Goal: Information Seeking & Learning: Learn about a topic

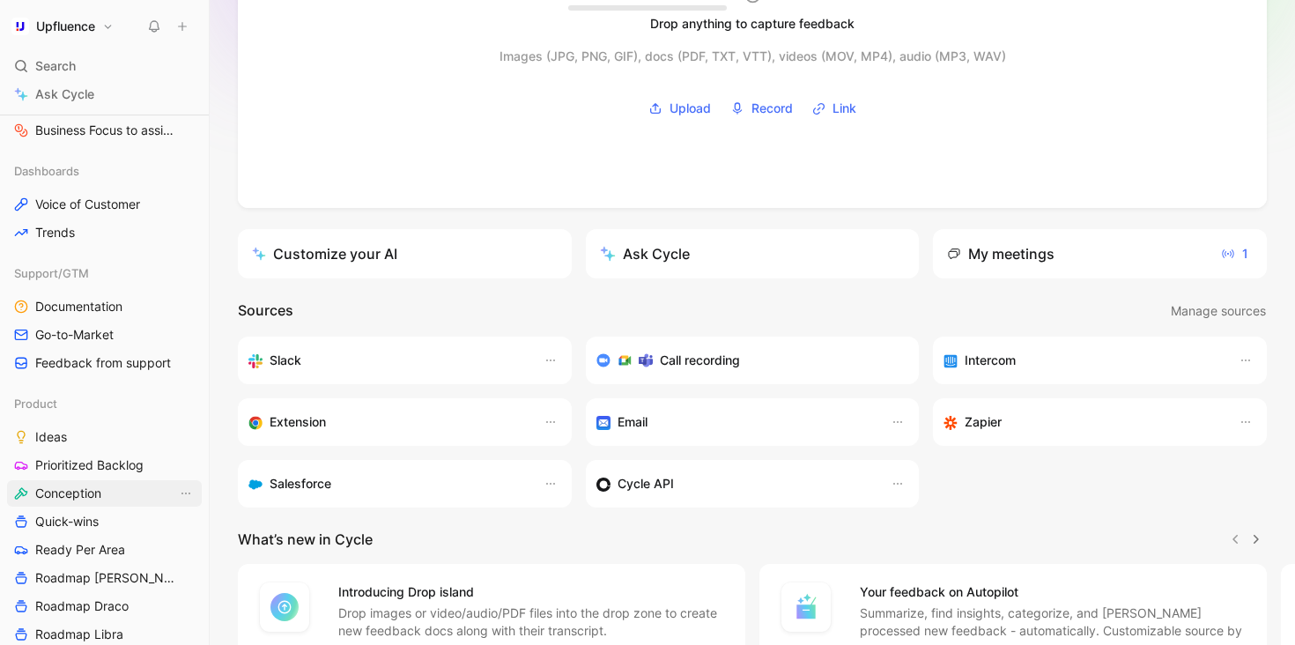
scroll to position [422, 0]
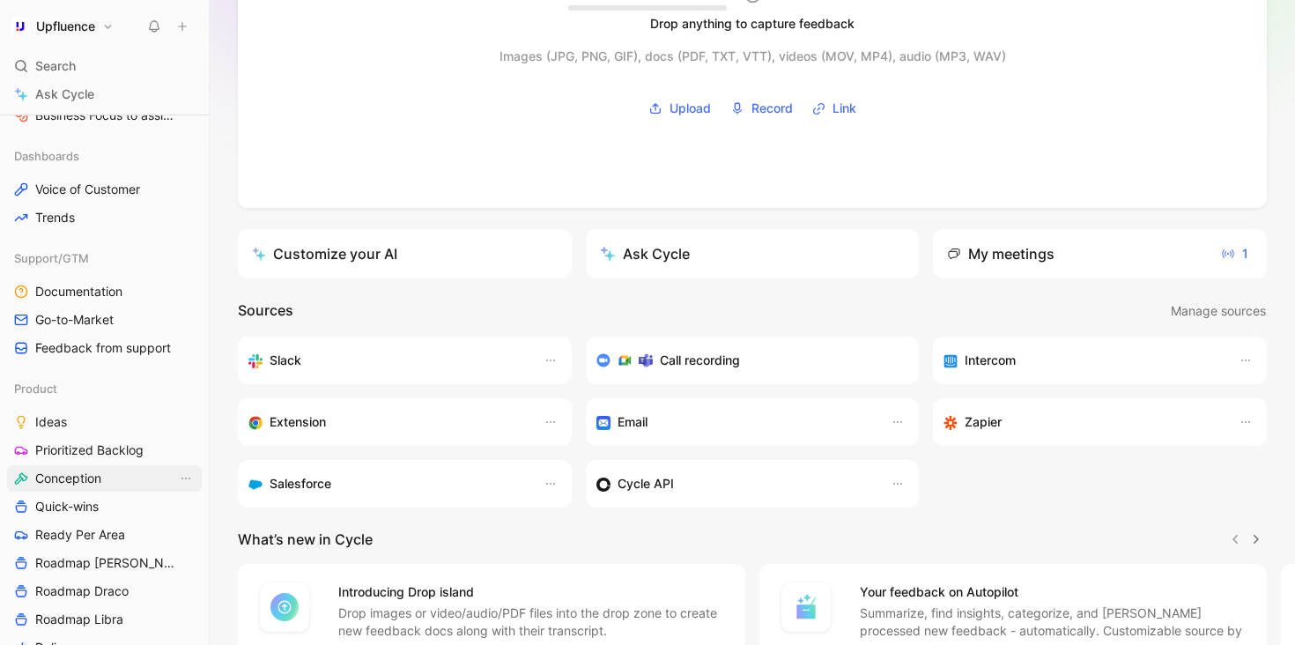
click at [89, 482] on span "Conception" at bounding box center [68, 479] width 66 height 18
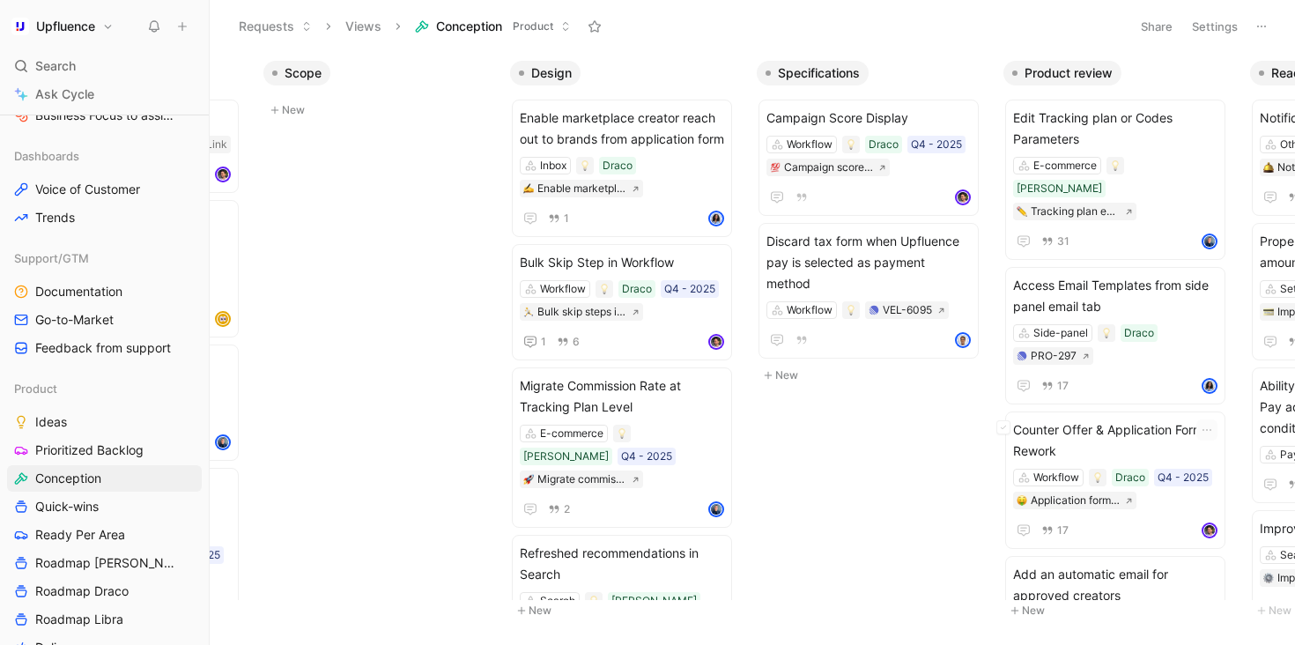
scroll to position [0, 423]
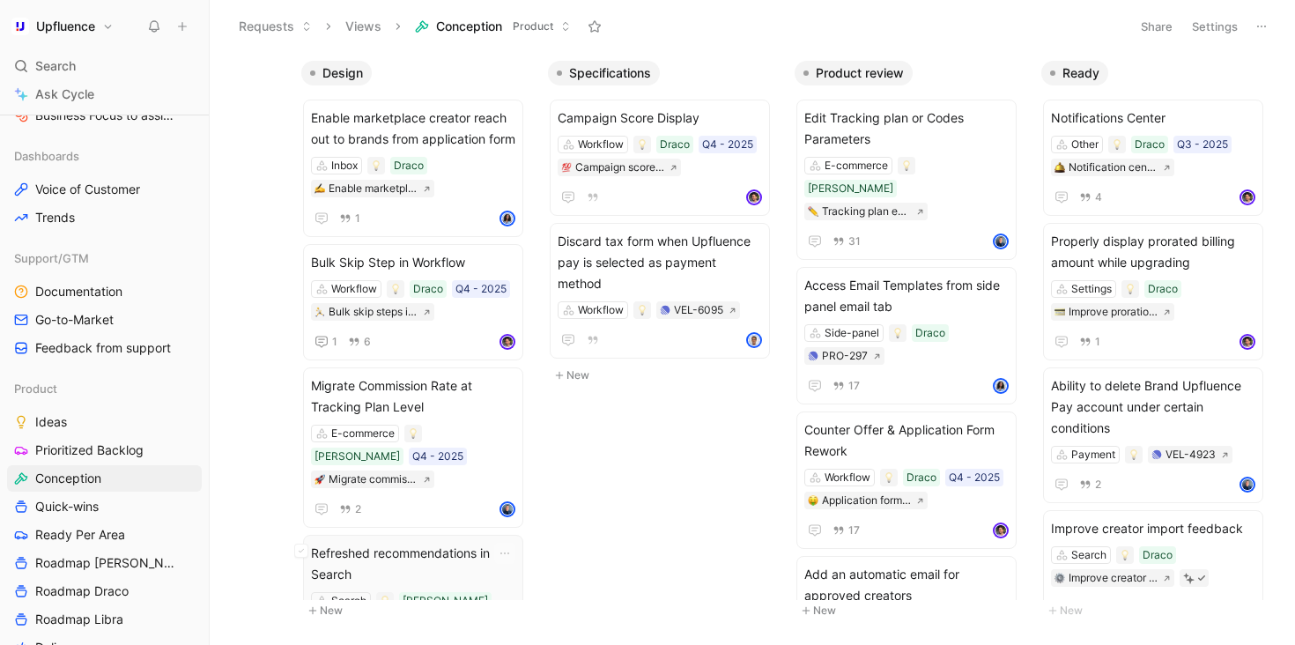
click at [397, 543] on span "Refreshed recommendations in Search" at bounding box center [413, 564] width 204 height 42
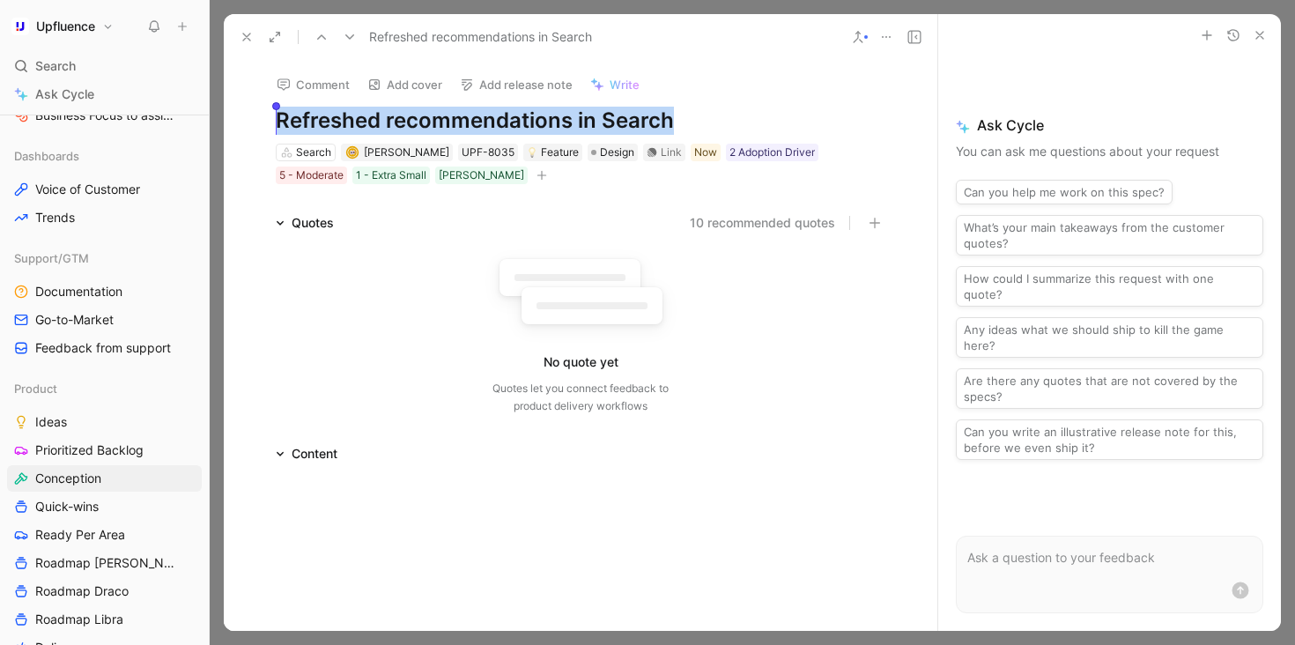
drag, startPoint x: 685, startPoint y: 122, endPoint x: 241, endPoint y: 119, distance: 444.1
click at [241, 119] on div "Comment Add cover Add release note Write Refreshed recommendations in Search Se…" at bounding box center [581, 345] width 714 height 571
click at [661, 150] on div "Link" at bounding box center [671, 153] width 21 height 18
click at [591, 118] on h1 "Refreshed recommendations in Search" at bounding box center [581, 121] width 610 height 28
copy h1 "Refreshed recommendations in Search"
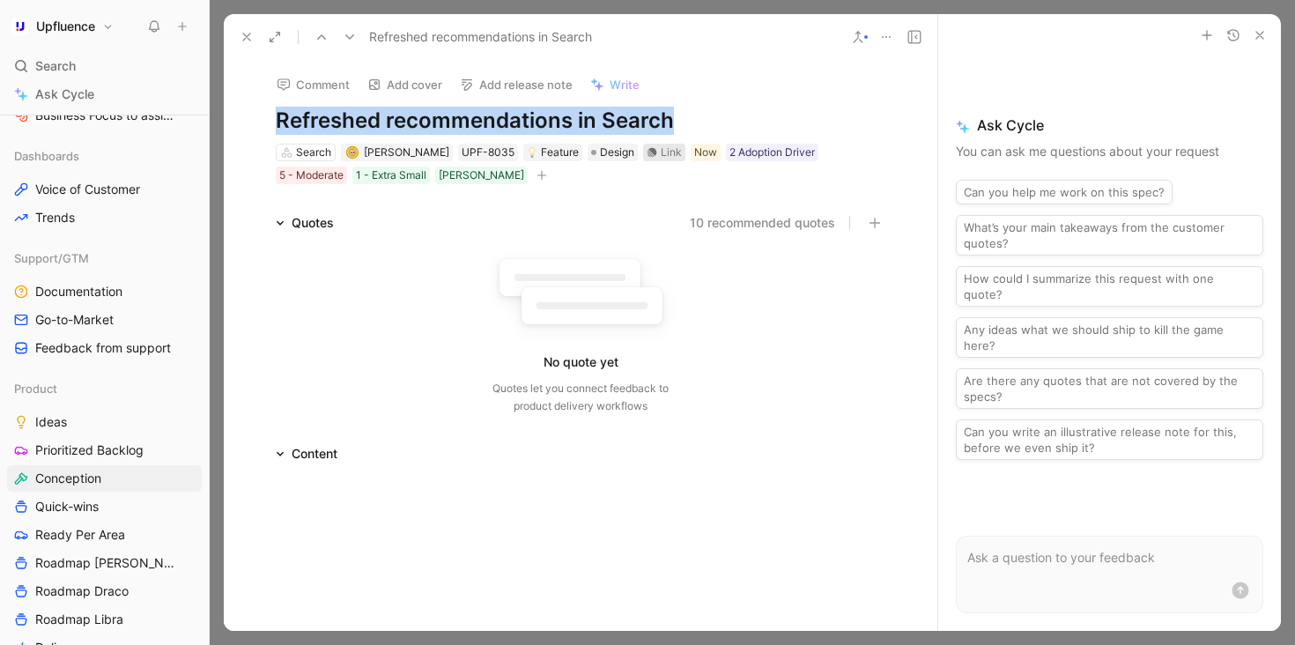
click at [647, 154] on icon at bounding box center [652, 152] width 11 height 11
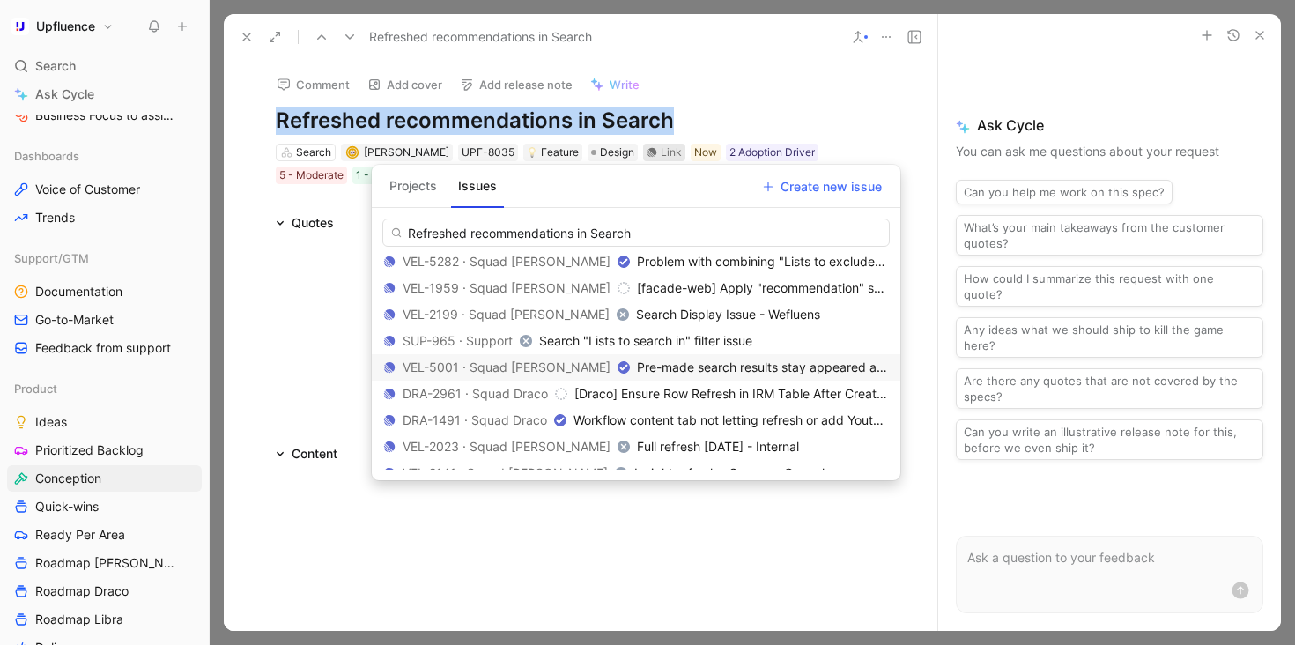
scroll to position [157, 0]
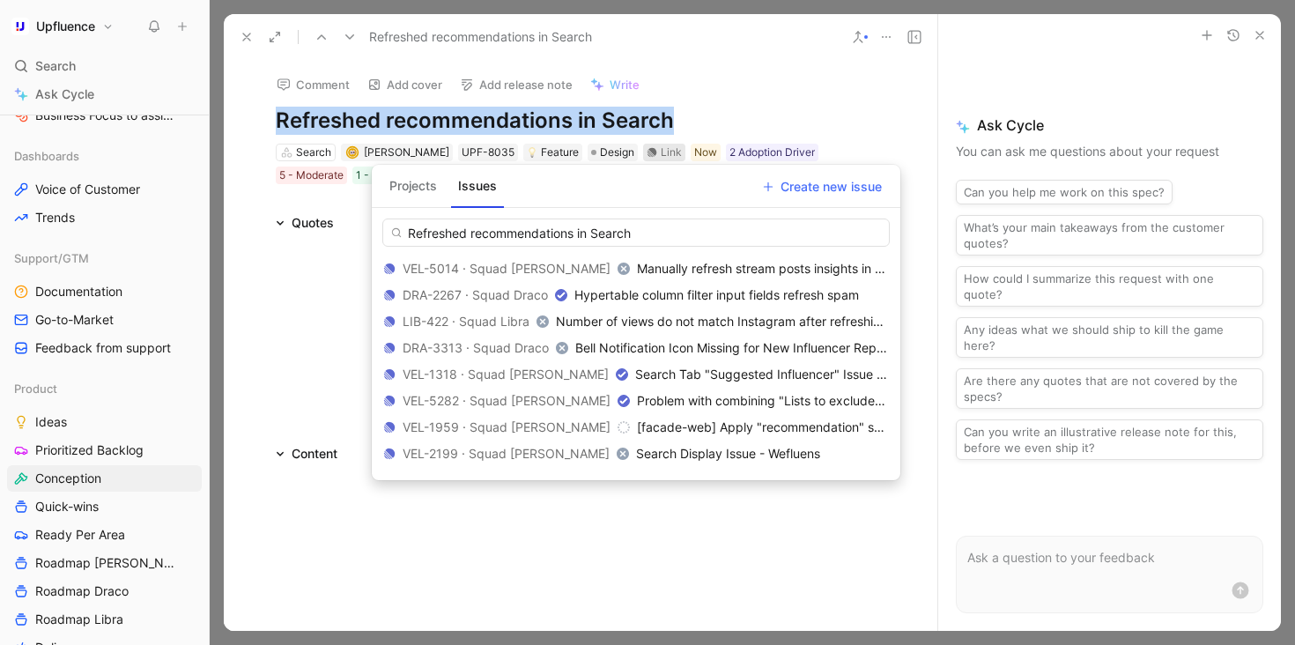
drag, startPoint x: 646, startPoint y: 228, endPoint x: 346, endPoint y: 229, distance: 299.6
click at [346, 229] on body "Upfluence Search ⌘ K Ask Cycle Workspace Home G then H Feedback G then F Reques…" at bounding box center [647, 322] width 1295 height 645
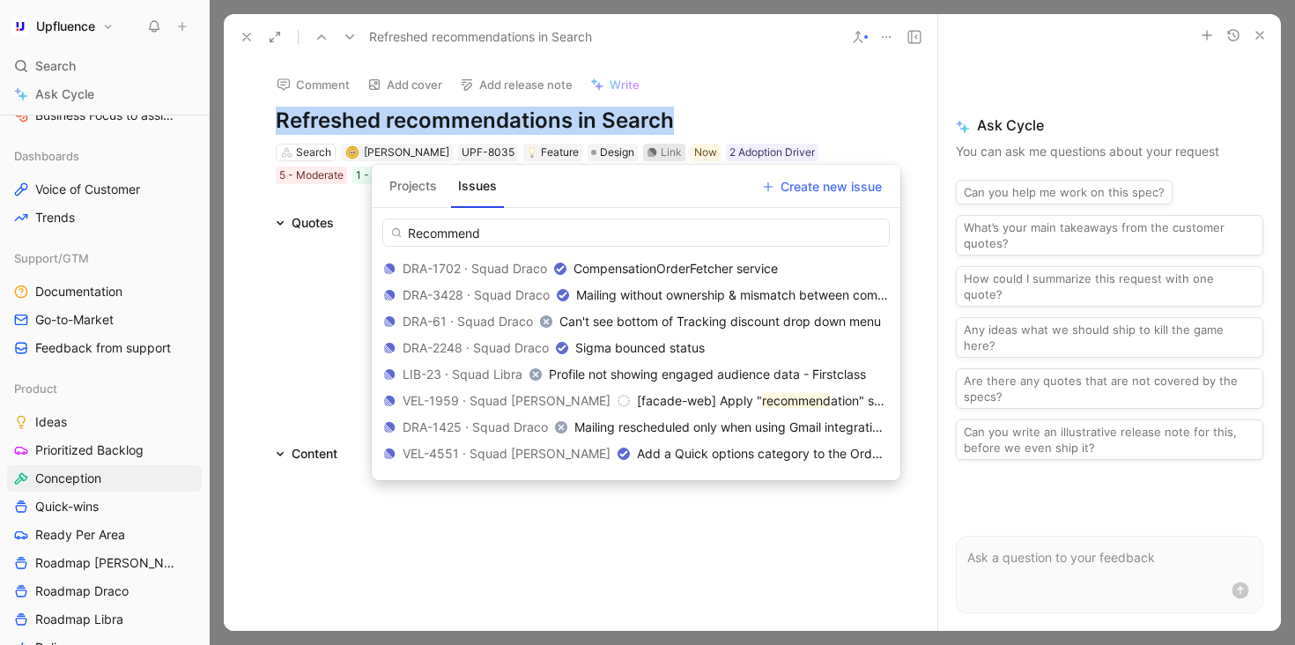
click at [411, 183] on button "Projects" at bounding box center [413, 186] width 62 height 28
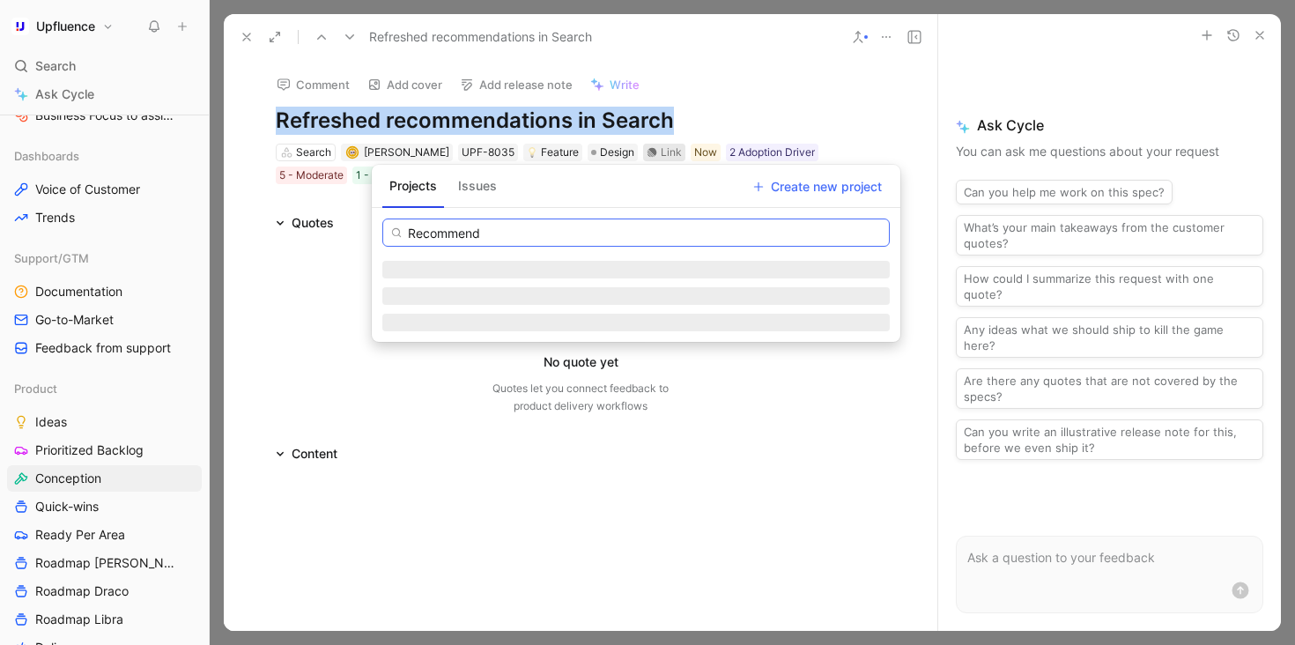
scroll to position [0, 0]
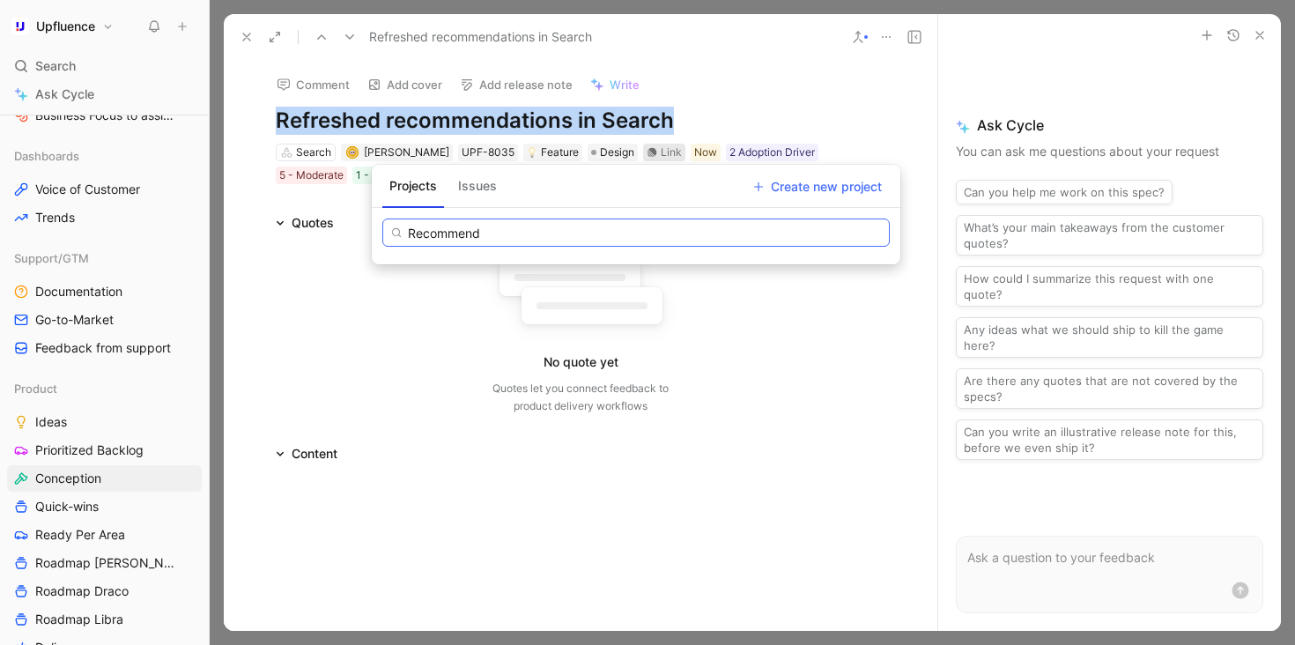
type input "Recommend"
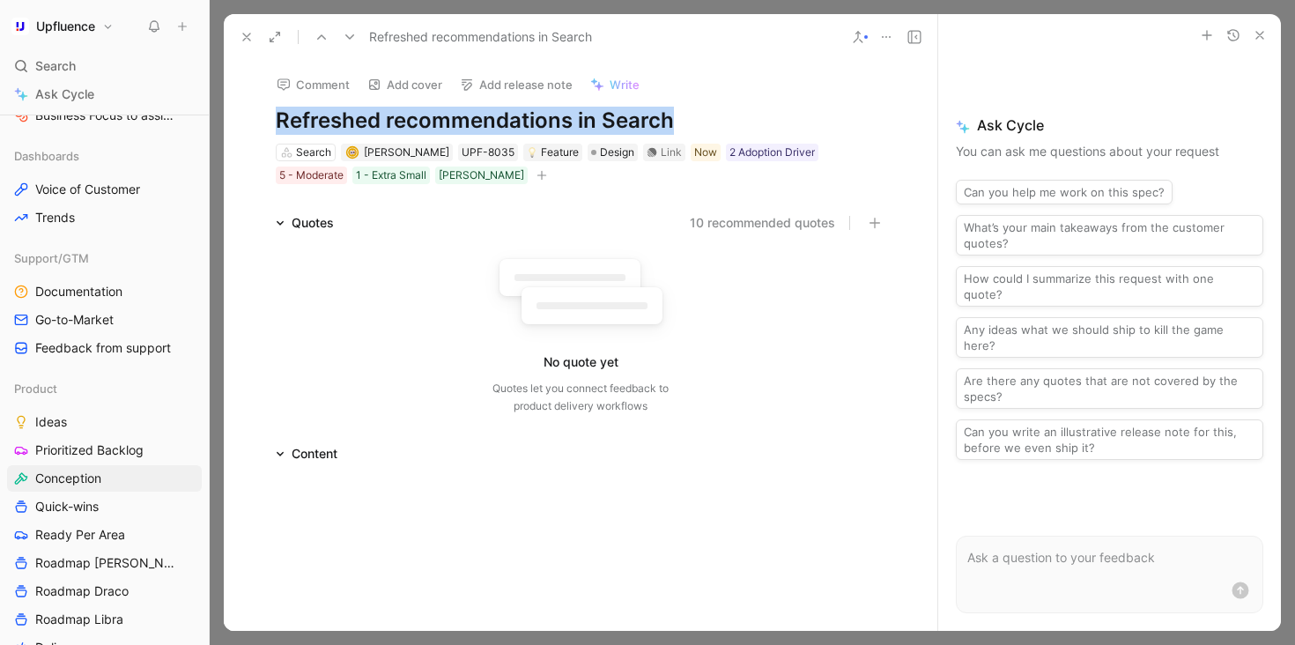
click at [245, 38] on use at bounding box center [246, 36] width 7 height 7
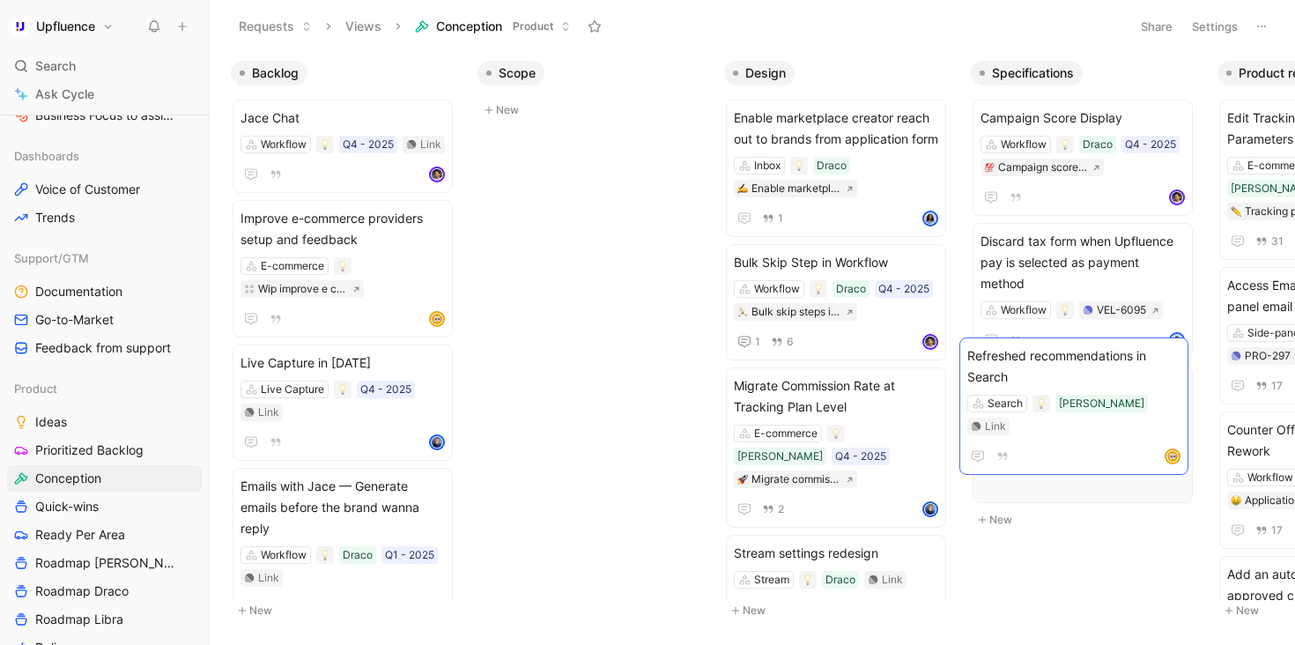
scroll to position [0, 17]
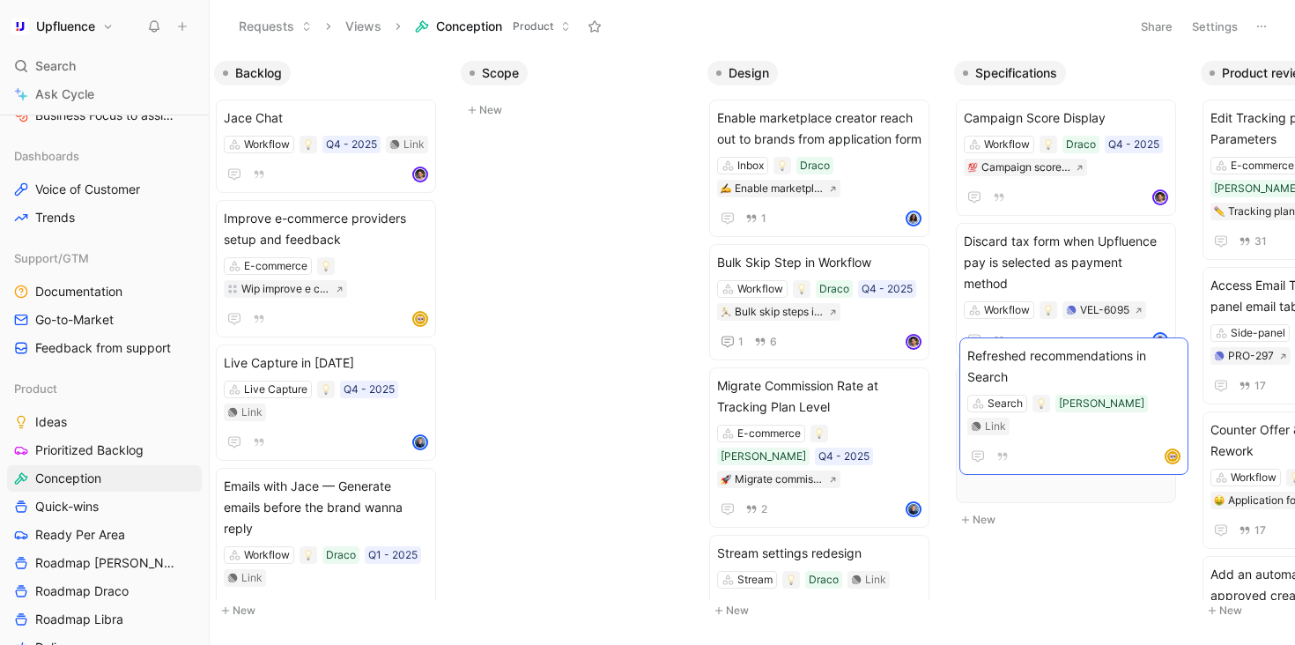
drag, startPoint x: 805, startPoint y: 527, endPoint x: 1043, endPoint y: 360, distance: 291.7
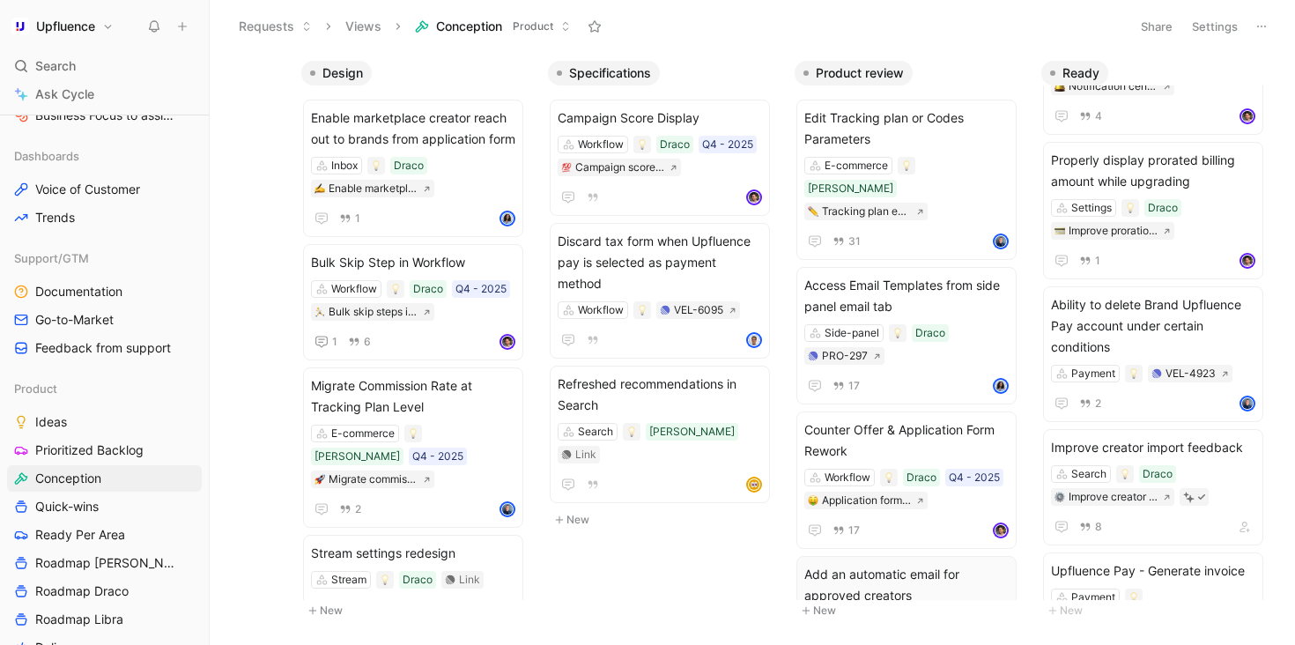
scroll to position [487, 0]
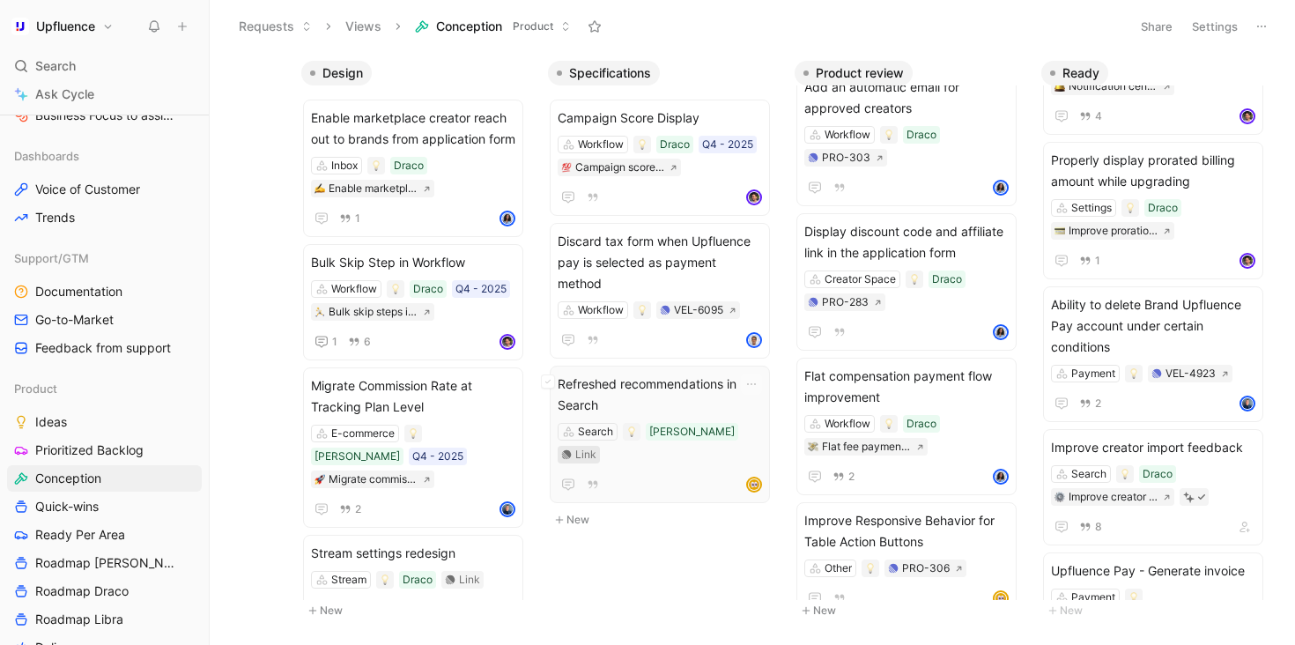
click at [597, 446] on div "Link" at bounding box center [585, 455] width 21 height 18
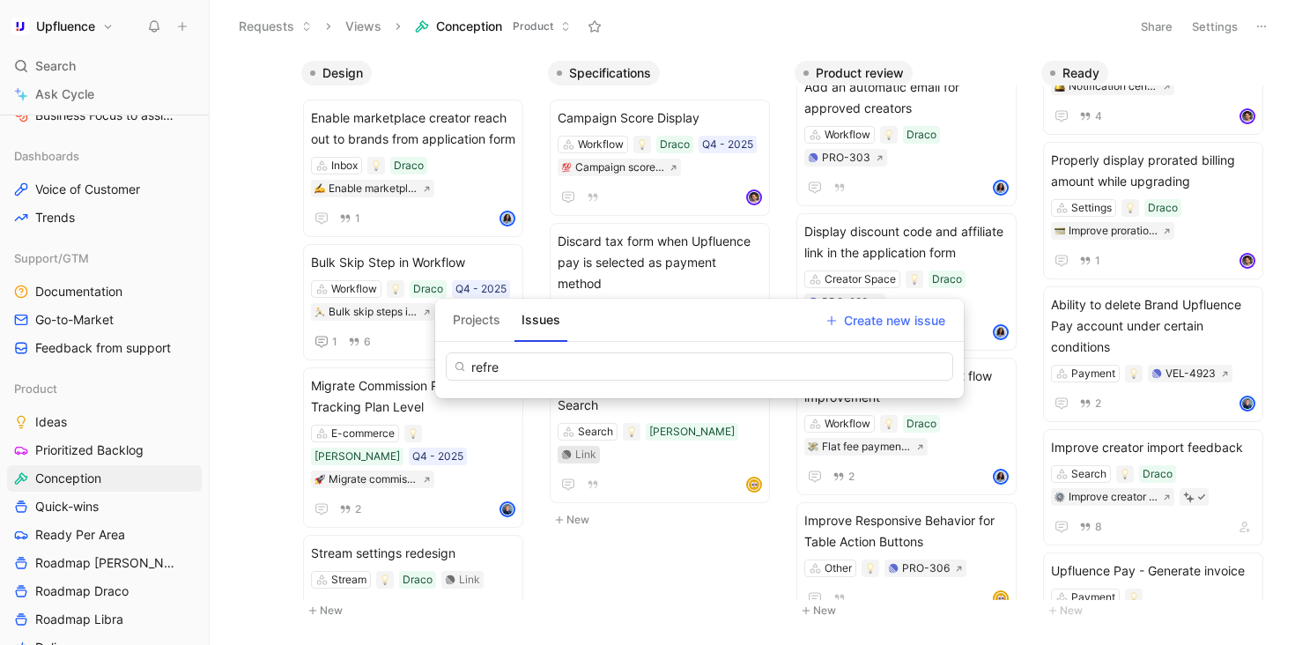
click at [476, 320] on button "Projects" at bounding box center [477, 320] width 62 height 28
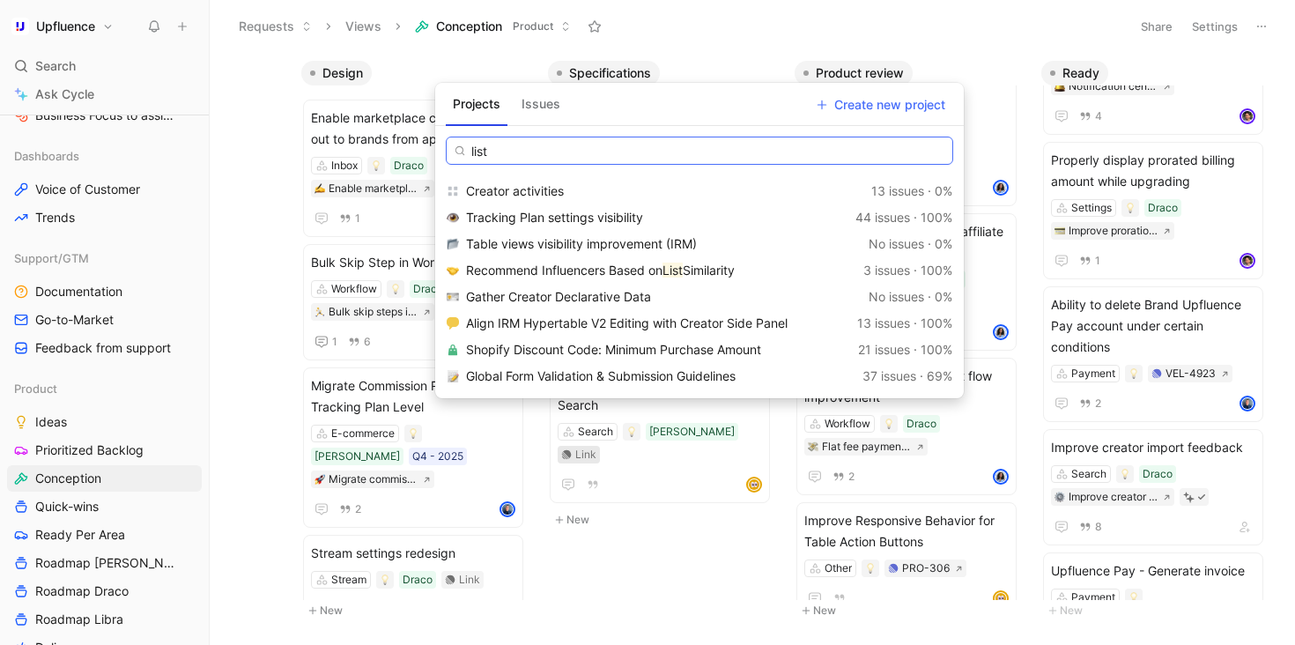
scroll to position [401, 0]
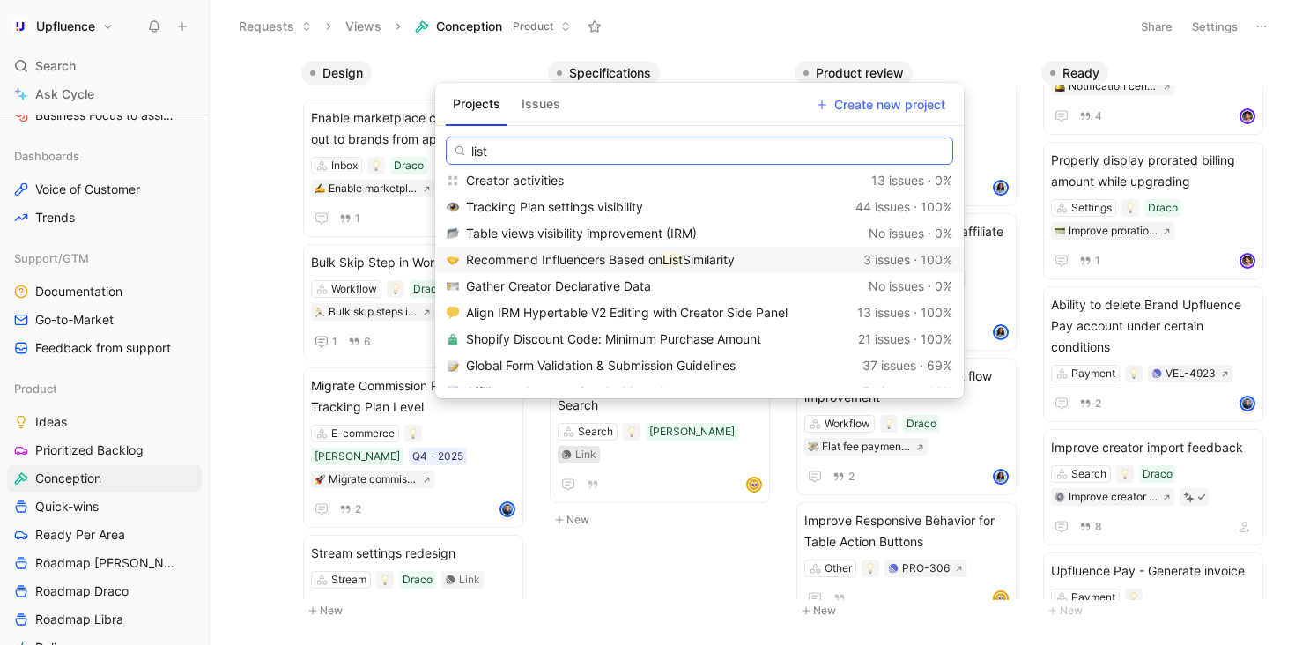
type input "list"
click at [694, 254] on span "Similarity" at bounding box center [709, 259] width 52 height 15
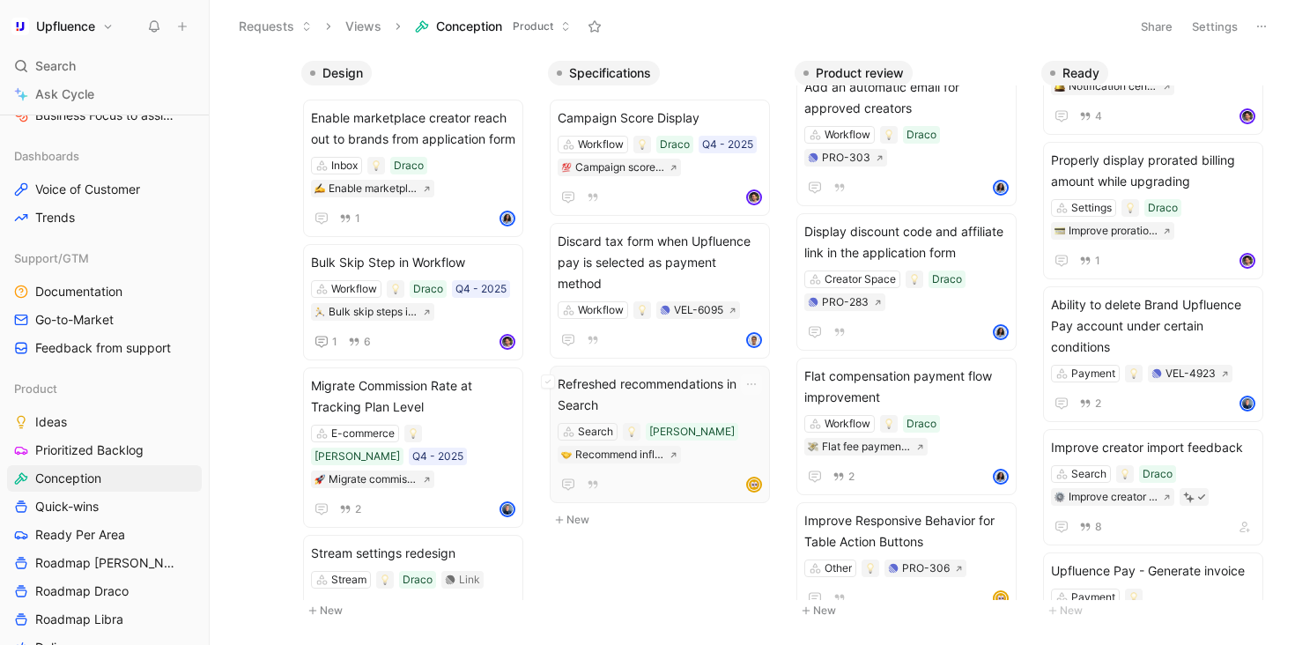
click at [664, 379] on span "Refreshed recommendations in Search" at bounding box center [660, 395] width 204 height 42
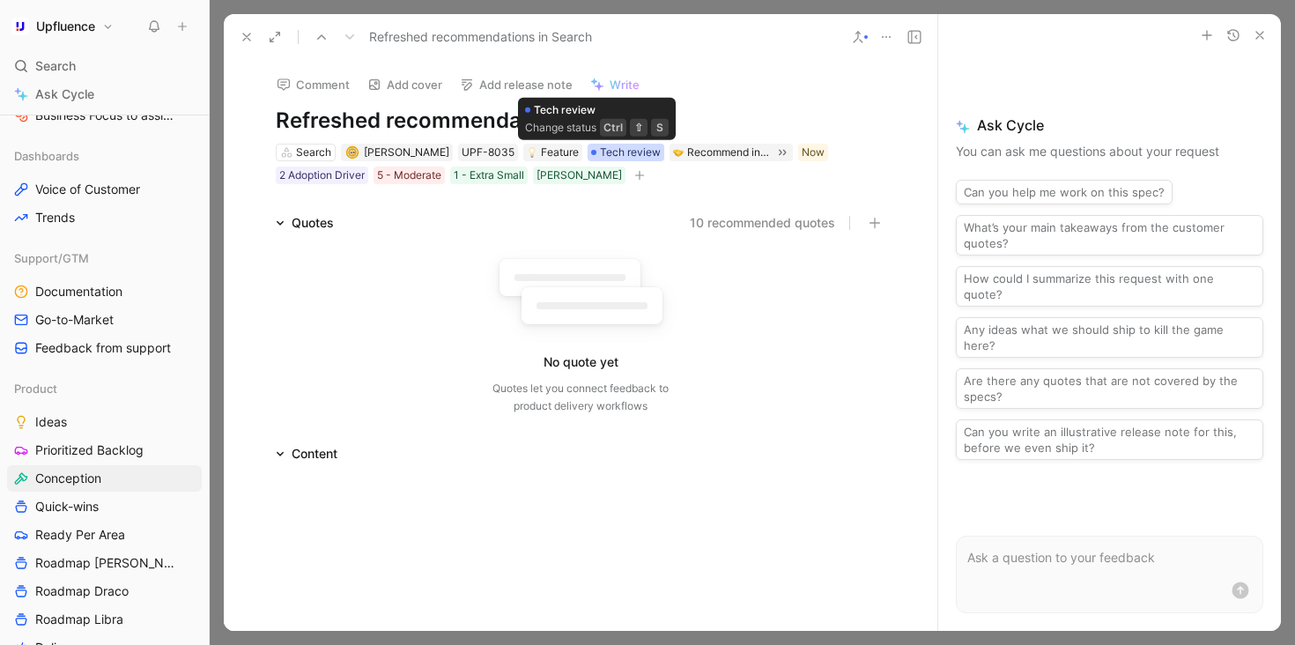
click at [600, 154] on span "Tech review" at bounding box center [630, 153] width 61 height 18
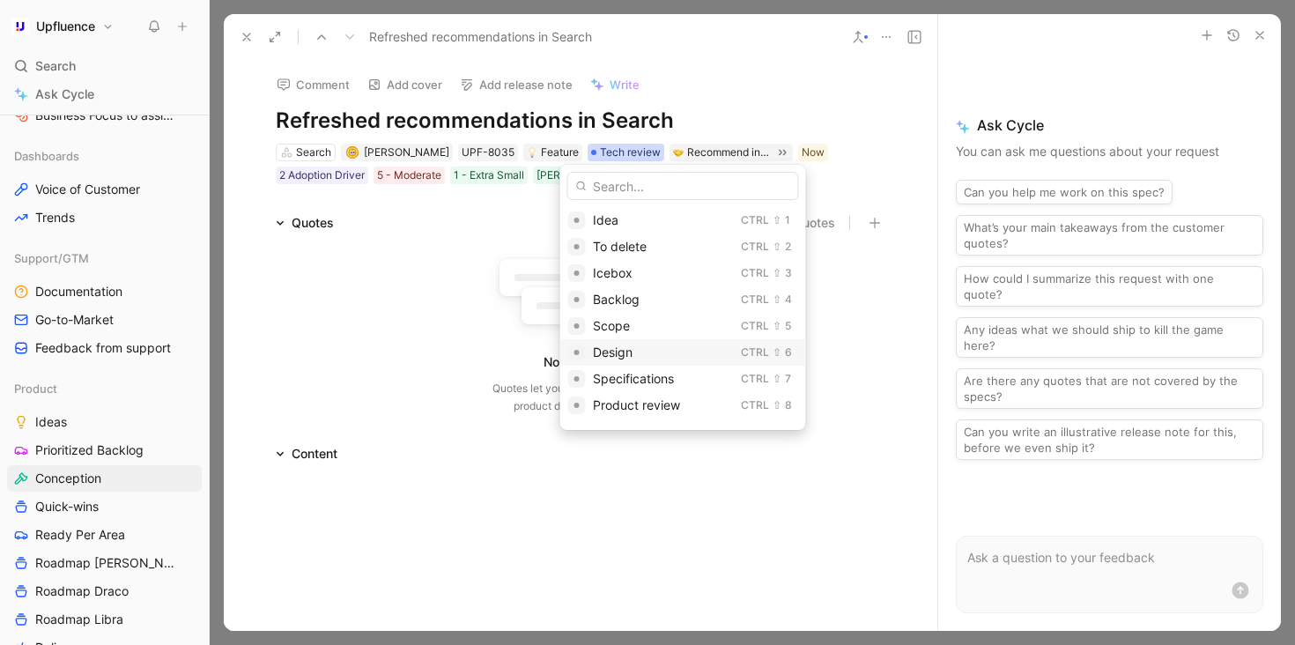
scroll to position [63, 0]
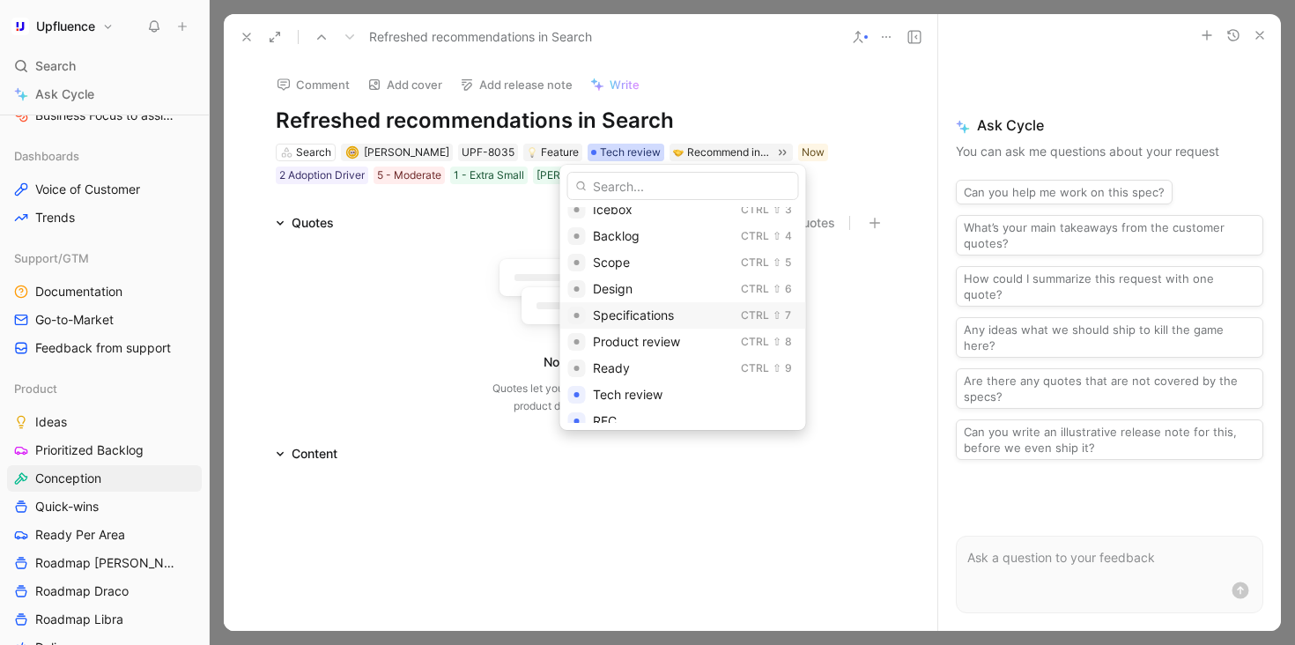
click at [648, 315] on span "Specifications" at bounding box center [633, 315] width 81 height 15
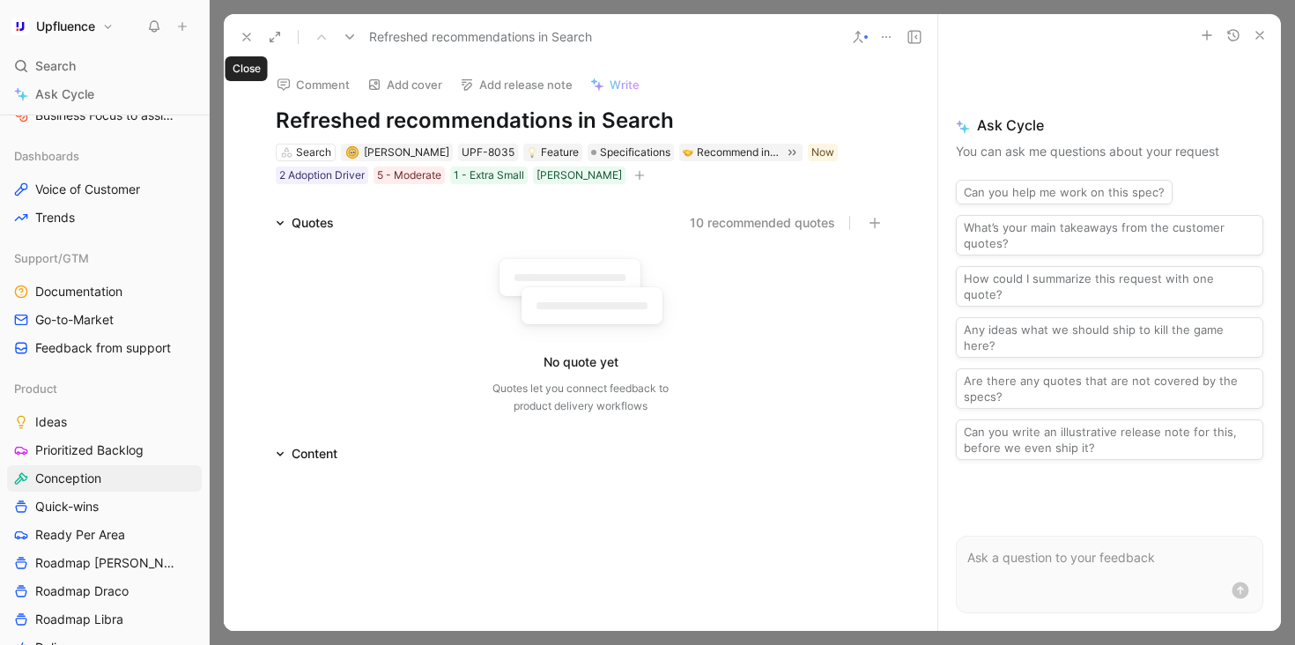
click at [243, 35] on icon at bounding box center [247, 37] width 14 height 14
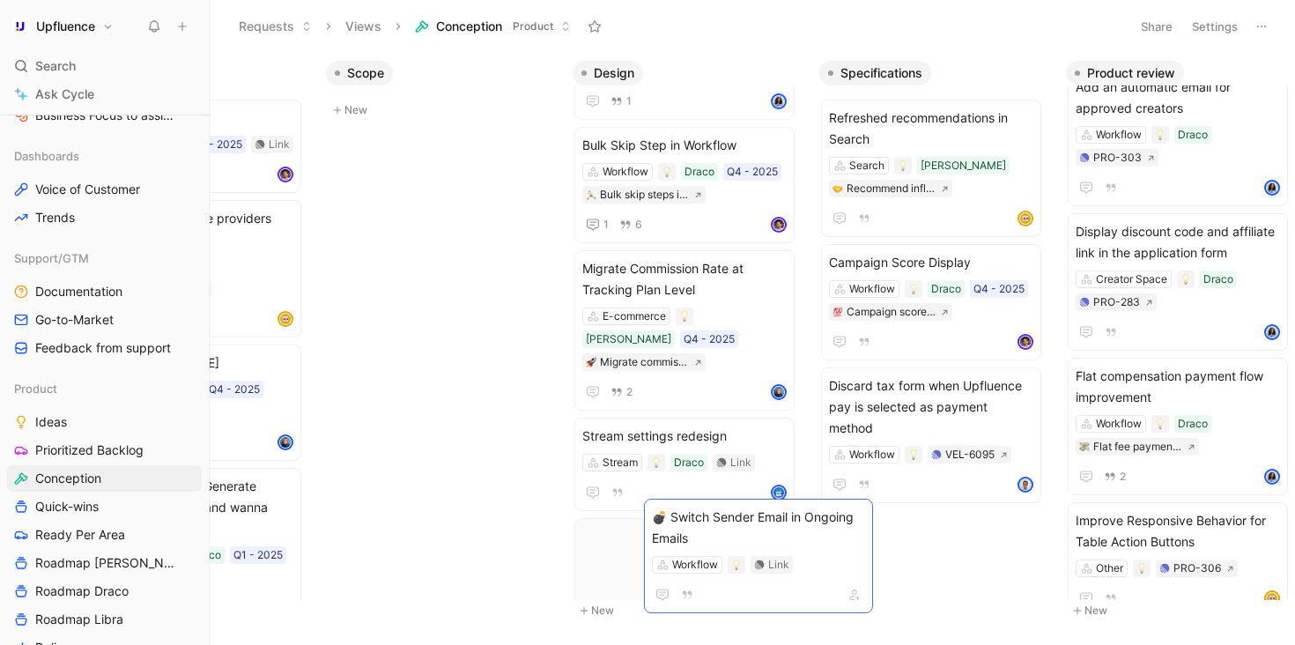
scroll to position [133, 0]
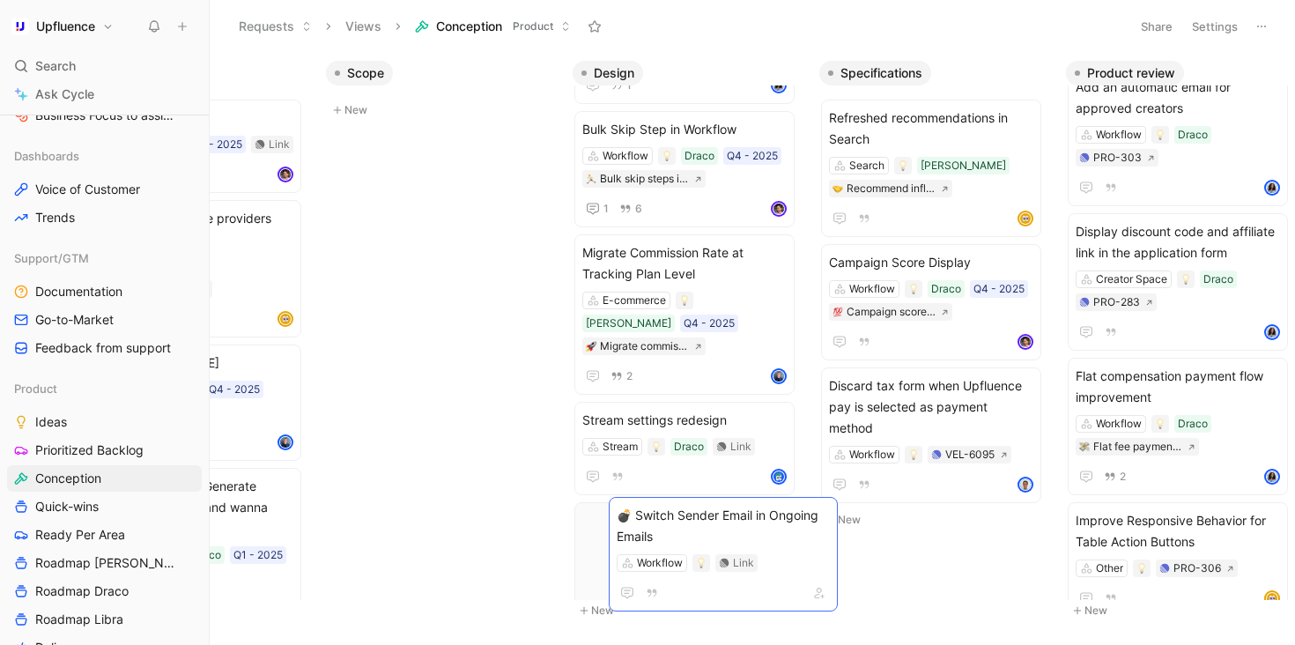
drag, startPoint x: 865, startPoint y: 508, endPoint x: 747, endPoint y: 526, distance: 119.4
click at [711, 510] on span "💣 Switch Sender Email in Ongoing Emails" at bounding box center [684, 531] width 204 height 42
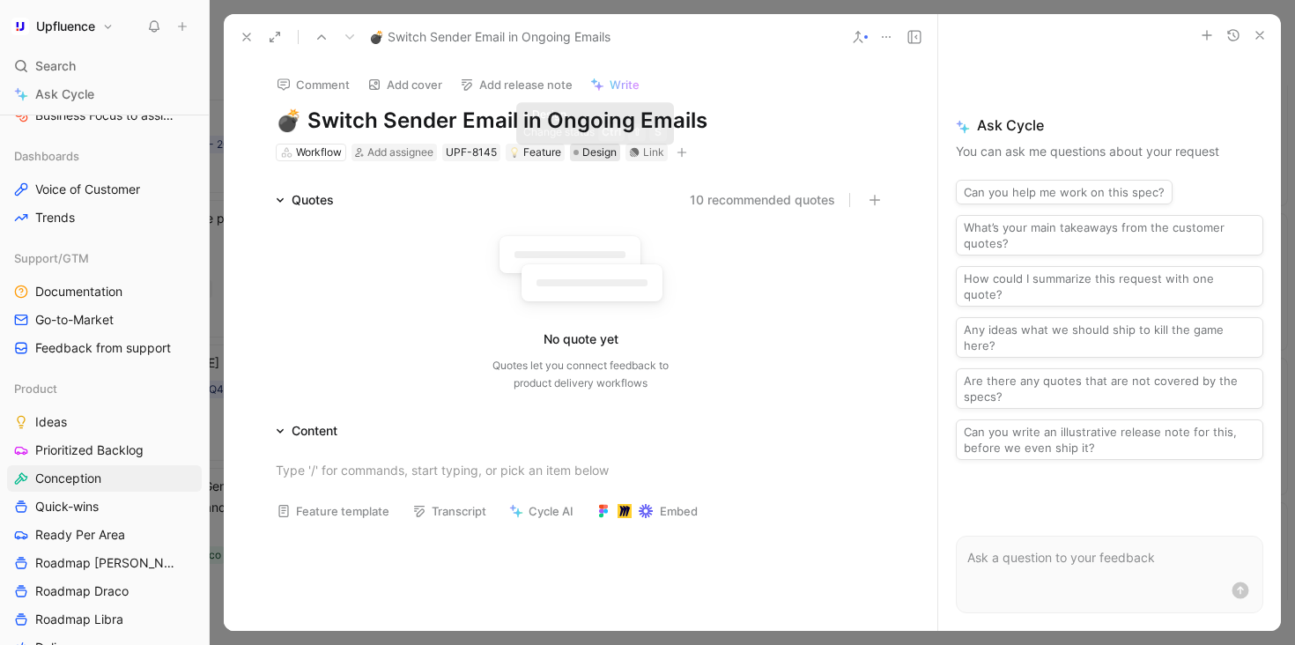
click at [590, 147] on span "Design" at bounding box center [599, 153] width 34 height 18
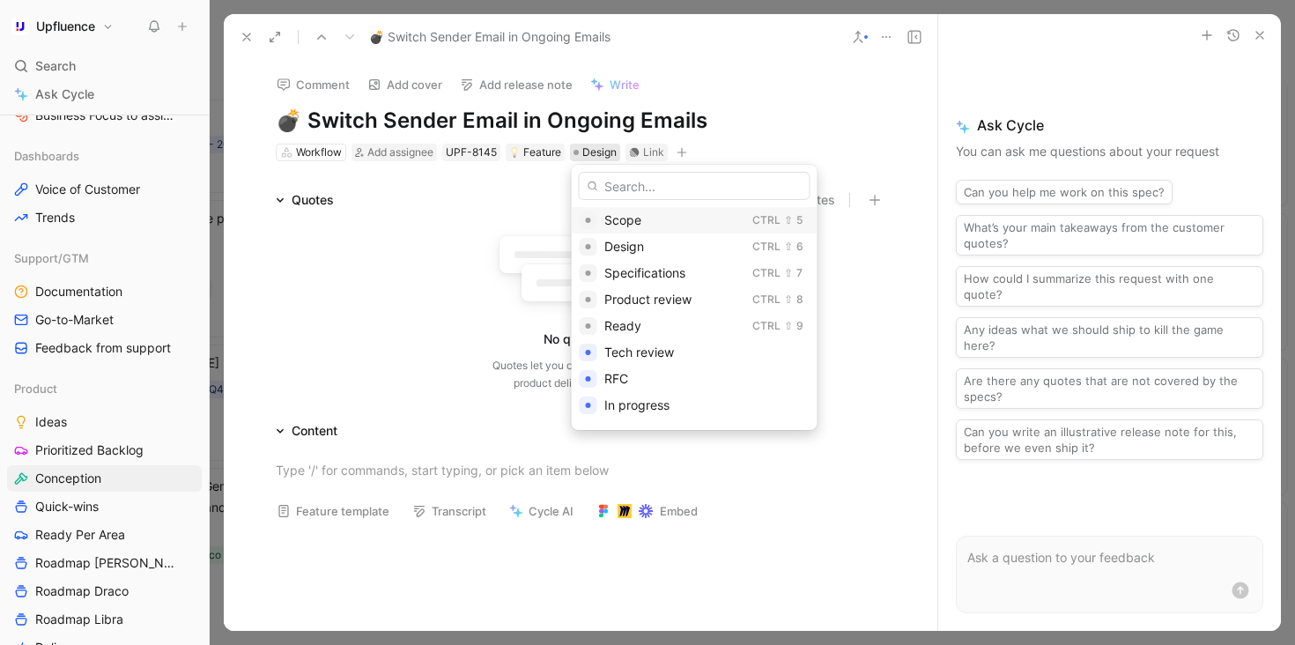
scroll to position [207, 0]
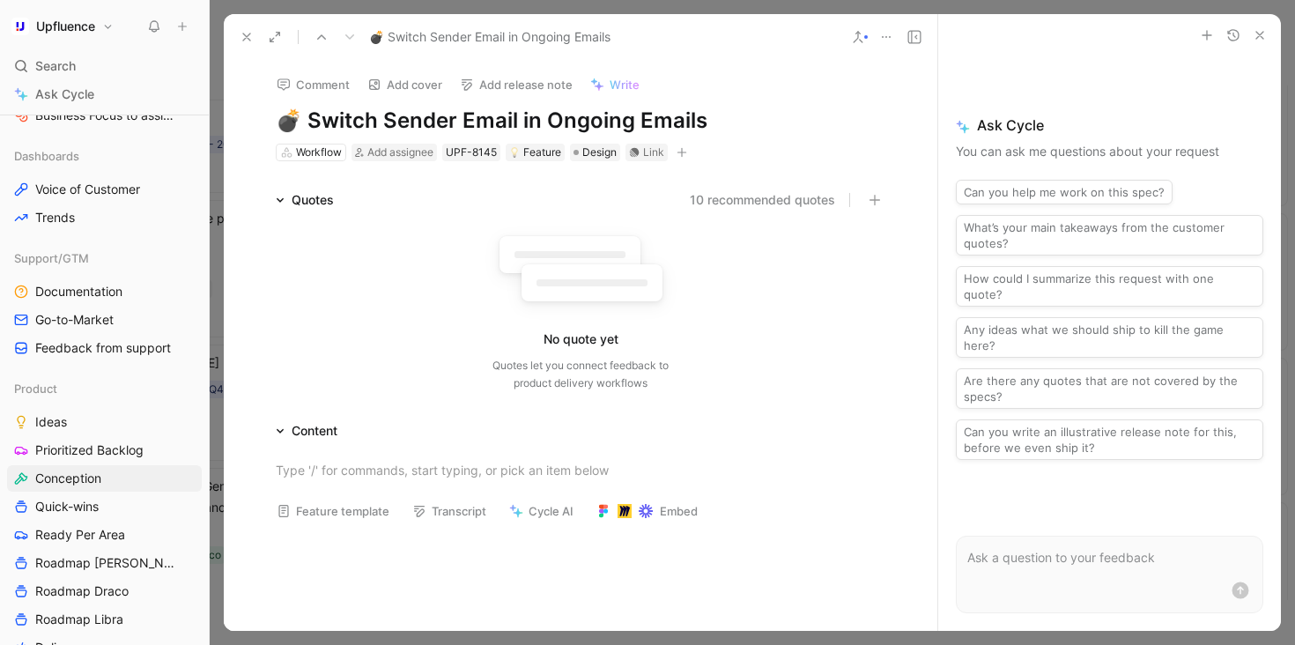
click at [249, 38] on icon at bounding box center [247, 37] width 14 height 14
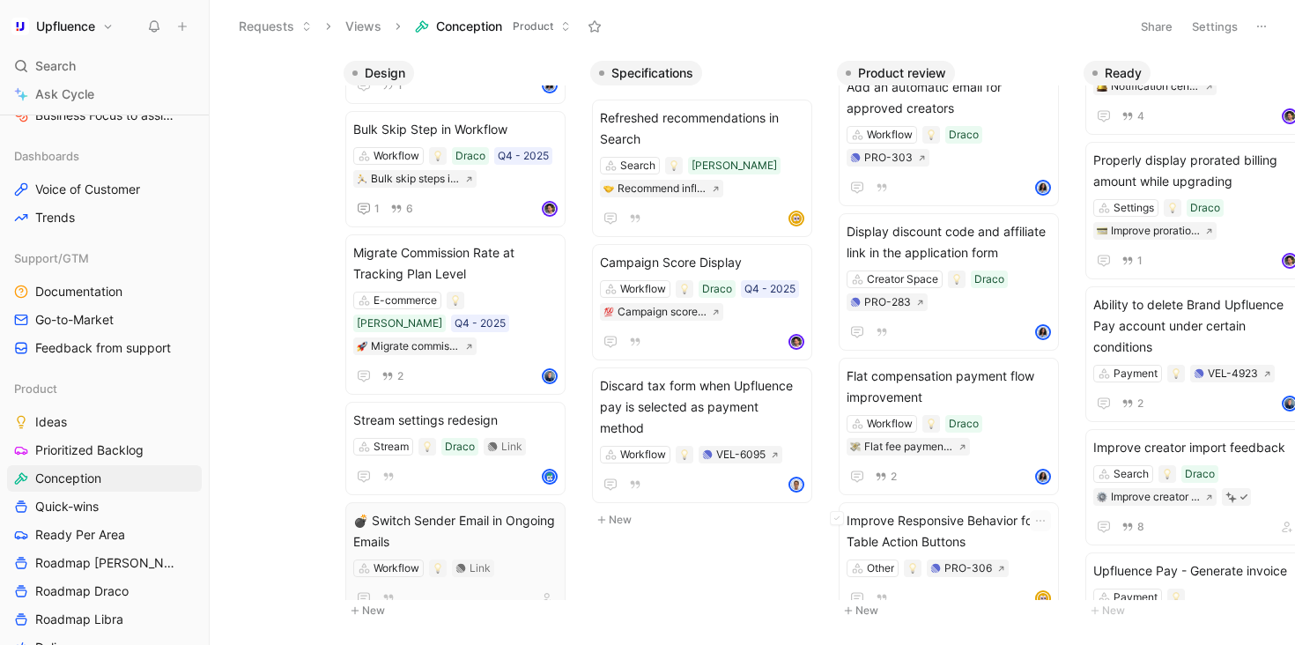
scroll to position [0, 423]
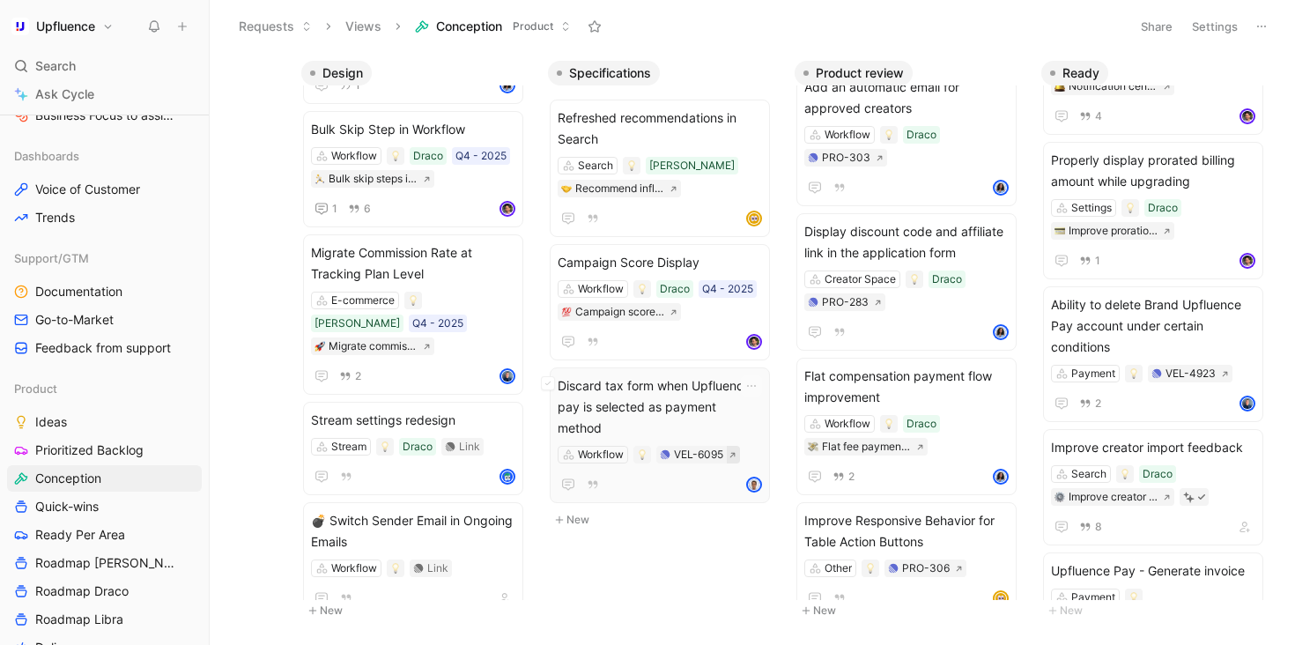
click at [732, 451] on icon at bounding box center [733, 455] width 8 height 8
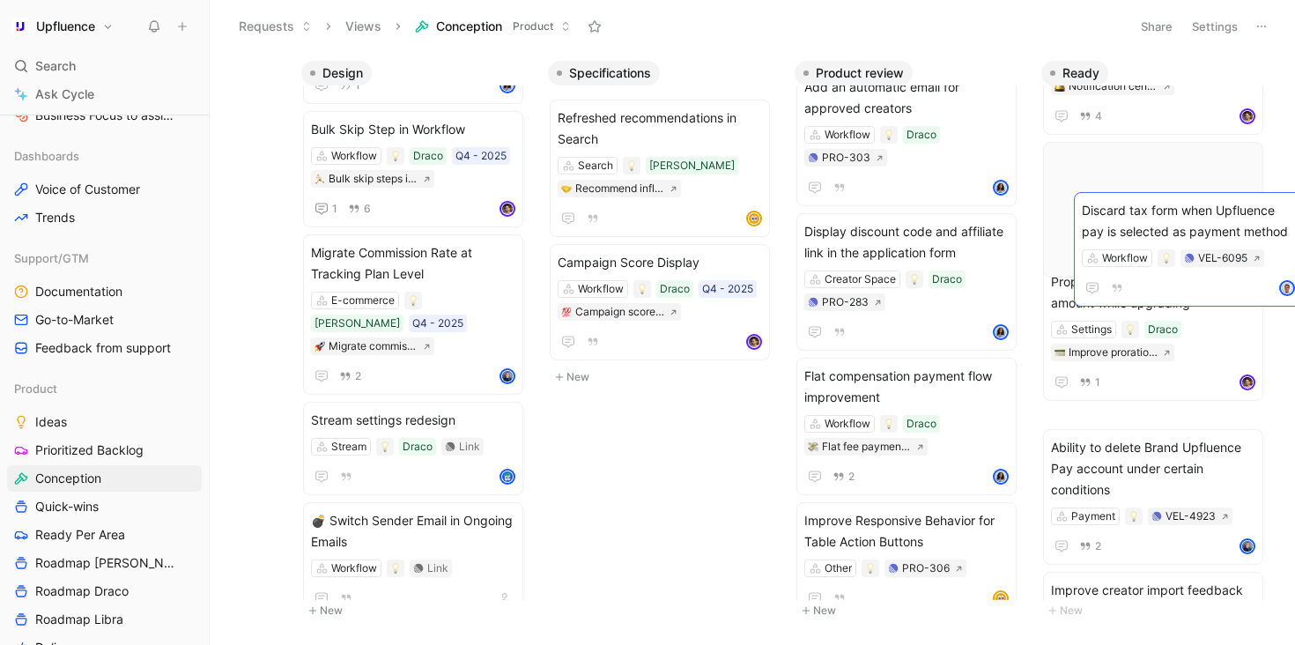
drag, startPoint x: 584, startPoint y: 398, endPoint x: 1109, endPoint y: 222, distance: 553.1
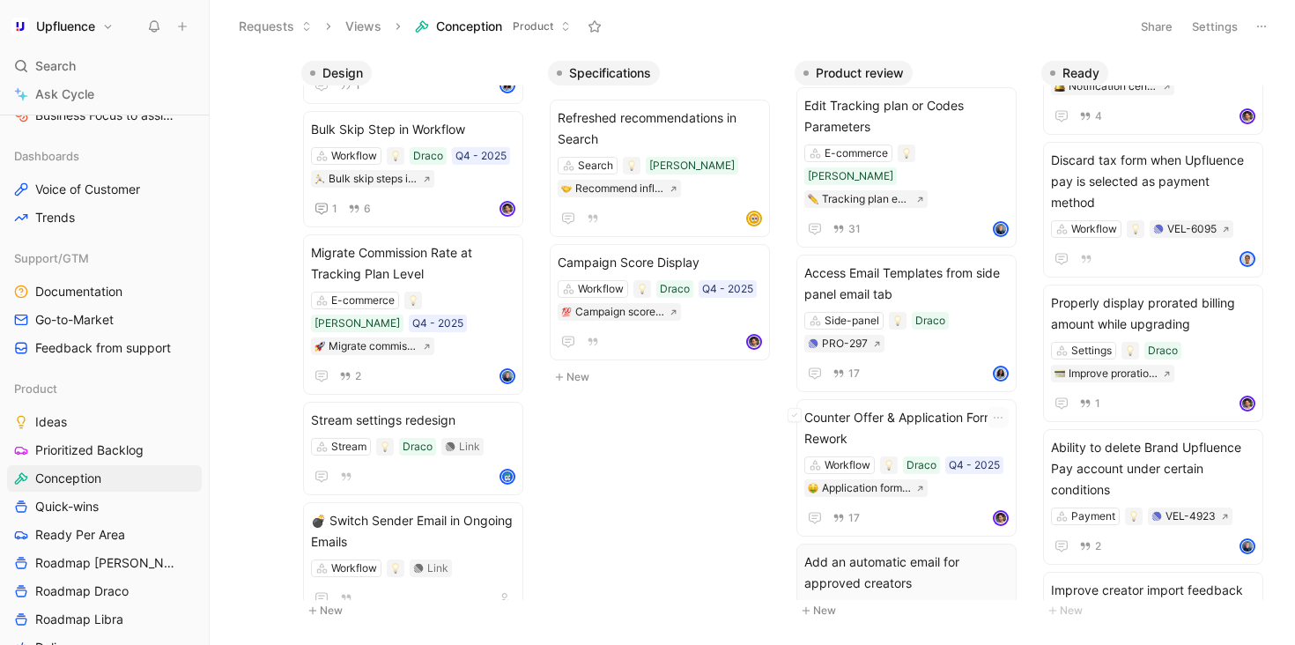
scroll to position [0, 0]
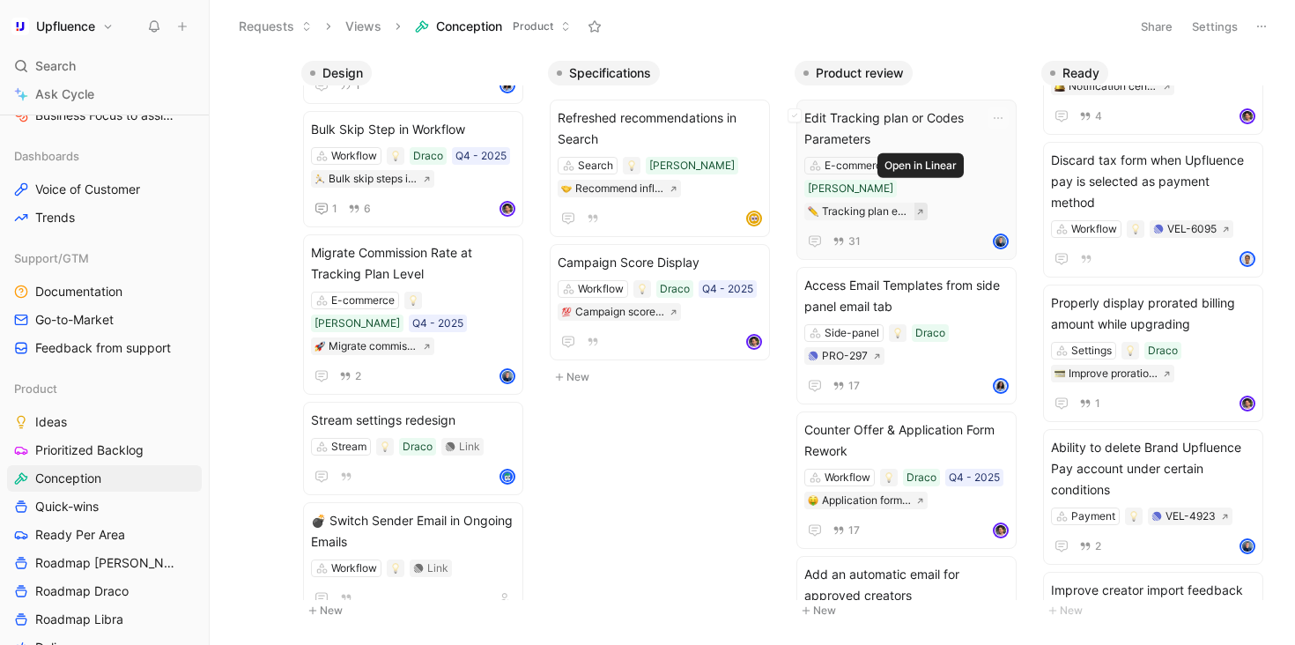
click at [920, 208] on icon at bounding box center [920, 212] width 8 height 8
